Goal: Task Accomplishment & Management: Use online tool/utility

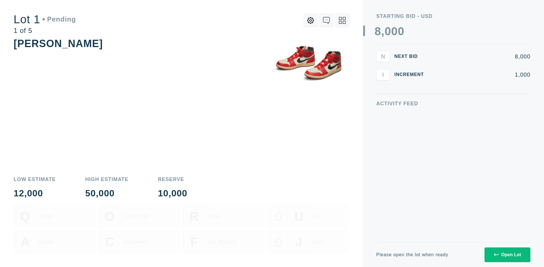
click at [507, 254] on div "Open Lot" at bounding box center [507, 254] width 27 height 5
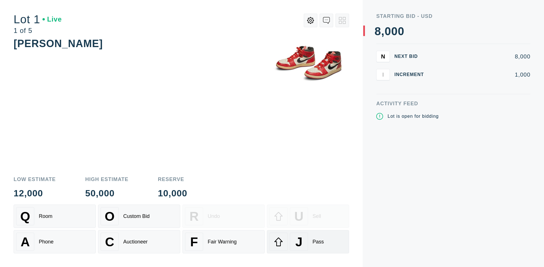
click at [308, 241] on div "J Pass" at bounding box center [308, 241] width 77 height 18
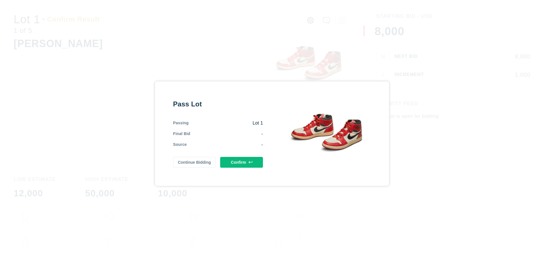
click at [242, 162] on button "Confirm" at bounding box center [241, 162] width 43 height 11
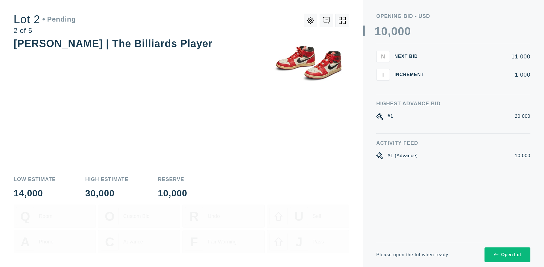
click at [507, 254] on div "Open Lot" at bounding box center [507, 254] width 27 height 5
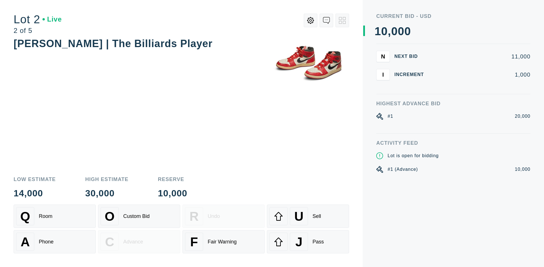
click at [308, 241] on div "J Pass" at bounding box center [308, 241] width 77 height 18
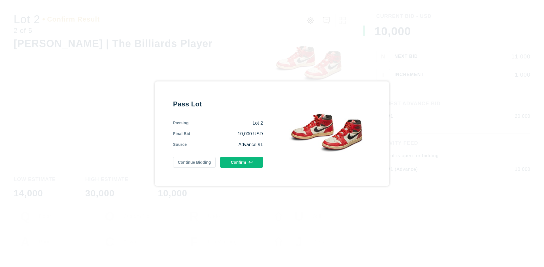
click at [242, 162] on button "Confirm" at bounding box center [241, 162] width 43 height 11
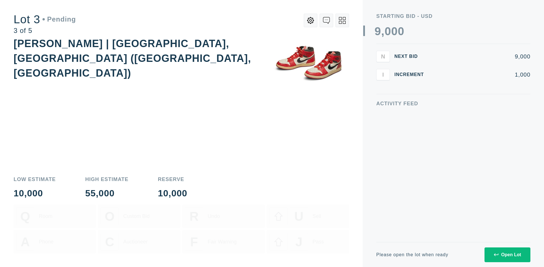
click at [507, 254] on div "Open Lot" at bounding box center [507, 254] width 27 height 5
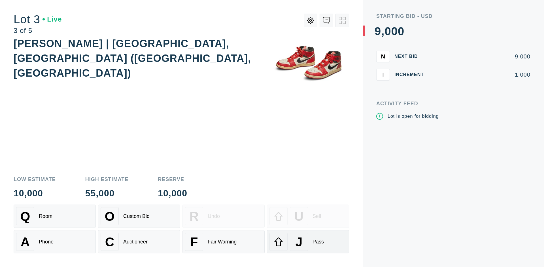
click at [308, 241] on div "J Pass" at bounding box center [308, 241] width 77 height 18
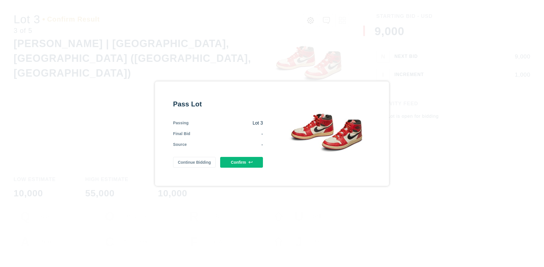
click at [242, 162] on button "Confirm" at bounding box center [241, 162] width 43 height 11
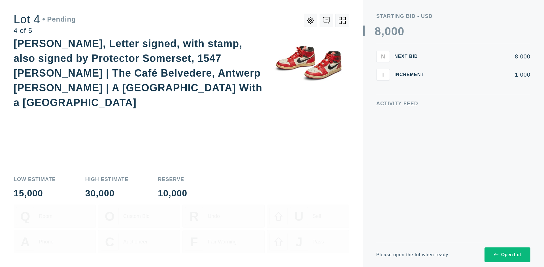
click at [342, 20] on icon at bounding box center [342, 20] width 7 height 7
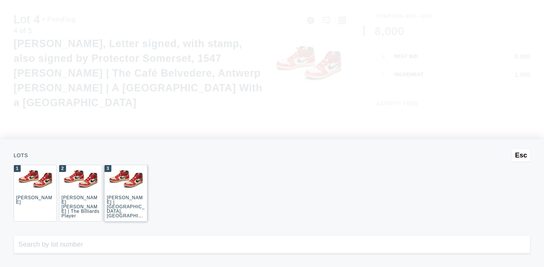
click at [126, 193] on div "3 [PERSON_NAME] | [GEOGRAPHIC_DATA], [GEOGRAPHIC_DATA] ([GEOGRAPHIC_DATA], [GEO…" at bounding box center [125, 193] width 43 height 57
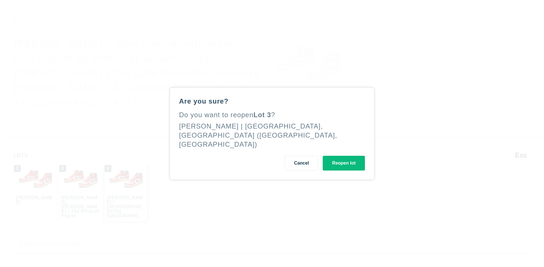
click at [344, 158] on button "Reopen lot" at bounding box center [344, 163] width 42 height 15
